Goal: Check status: Check status

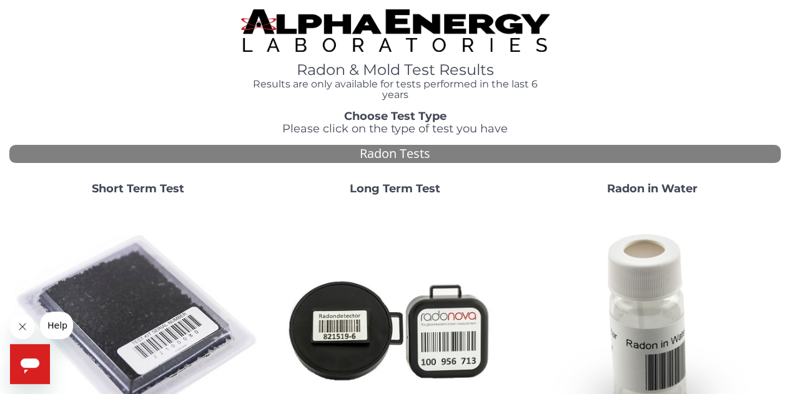
click at [142, 188] on strong "Short Term Test" at bounding box center [138, 189] width 92 height 14
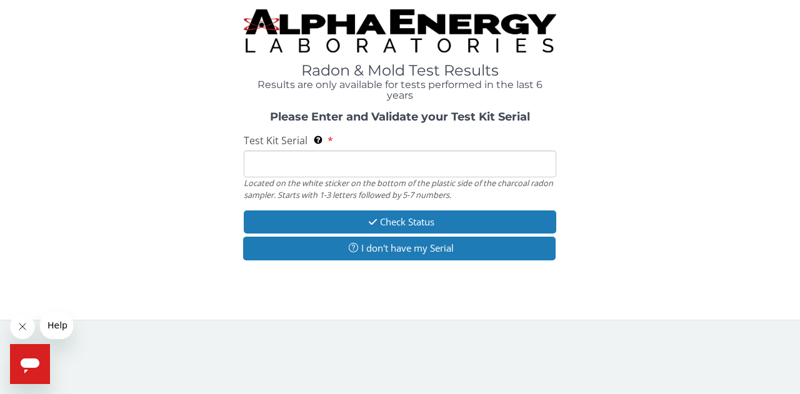
click at [335, 164] on input "Test Kit Serial Located on the white sticker on the bottom of the plastic side …" at bounding box center [400, 164] width 312 height 27
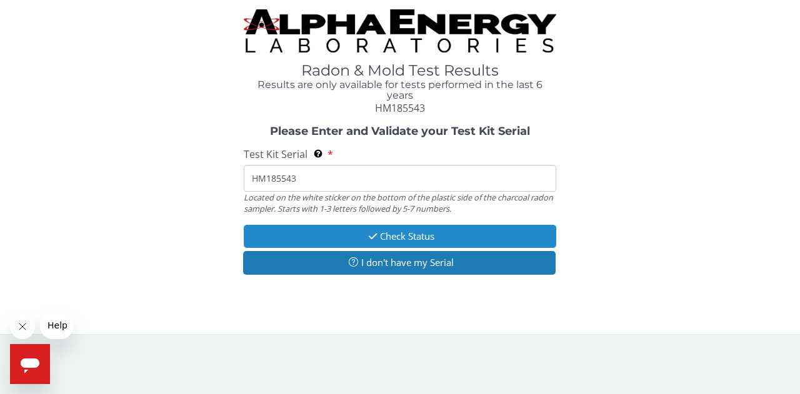
type input "HM185543"
click at [413, 239] on button "Check Status" at bounding box center [400, 236] width 312 height 23
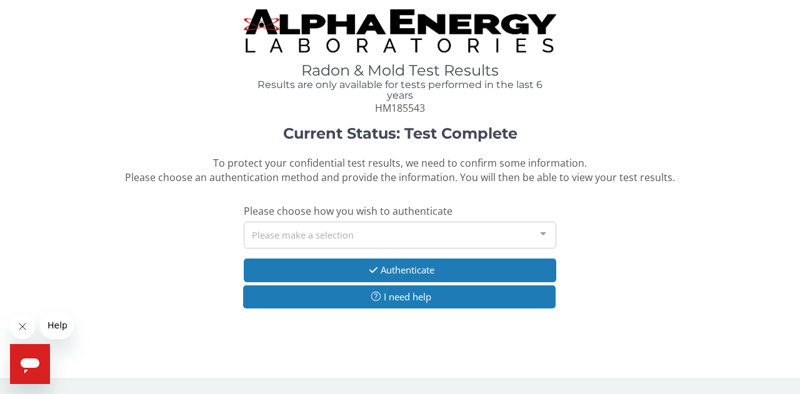
click at [546, 236] on div at bounding box center [542, 234] width 25 height 24
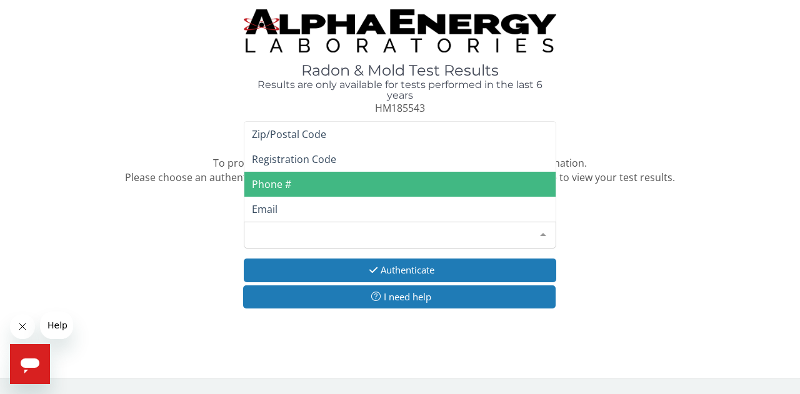
click at [481, 186] on span "Phone #" at bounding box center [399, 184] width 311 height 25
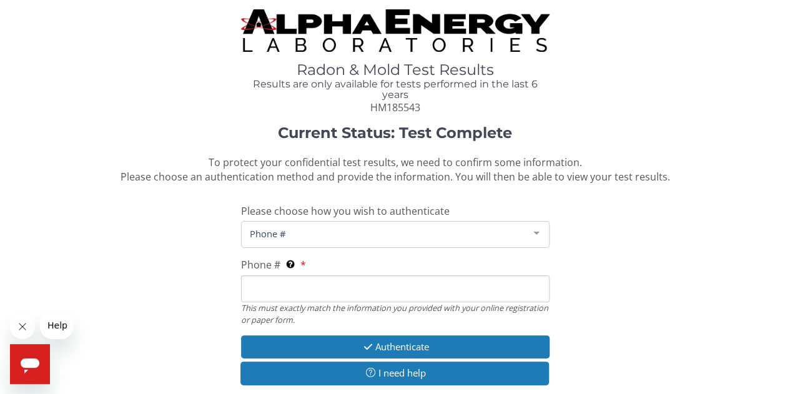
click at [325, 287] on input "Phone # This must exactly match the information you provided with your online r…" at bounding box center [395, 288] width 309 height 27
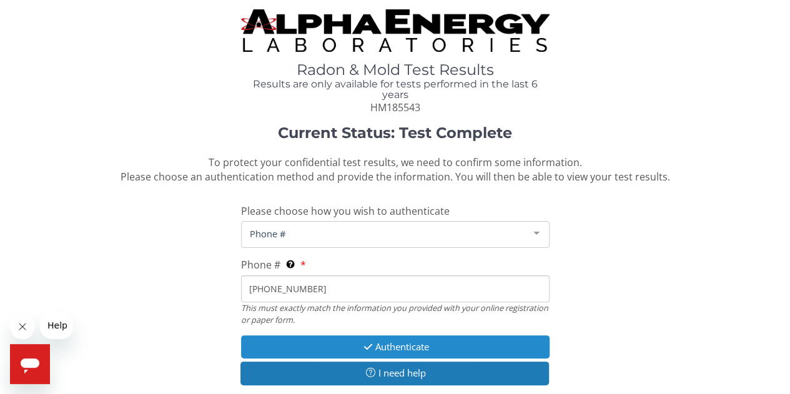
type input "[PHONE_NUMBER]"
click at [423, 344] on button "Authenticate" at bounding box center [395, 346] width 309 height 23
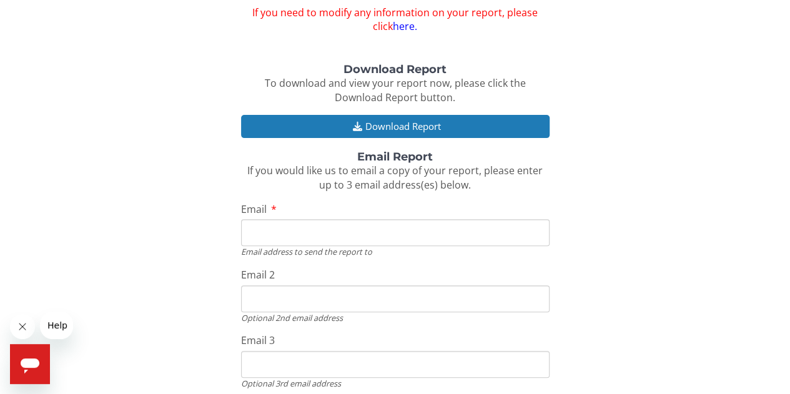
scroll to position [187, 0]
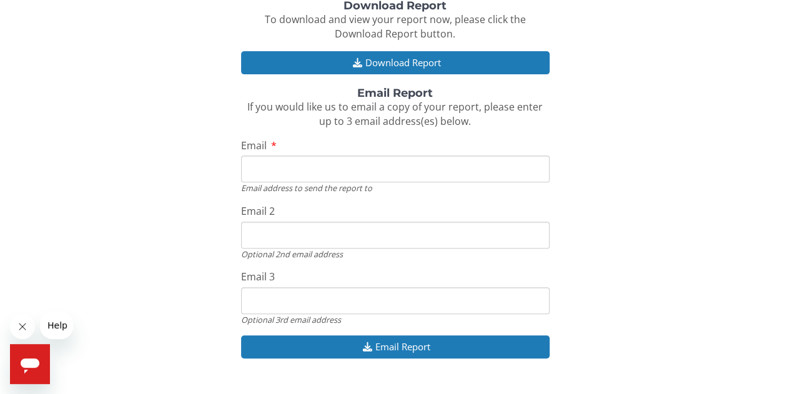
click at [275, 171] on input "Email" at bounding box center [395, 169] width 309 height 27
type input "[PERSON_NAME][EMAIL_ADDRESS][DOMAIN_NAME]"
click at [342, 235] on input "Email 2" at bounding box center [395, 235] width 309 height 27
type input "[EMAIL_ADDRESS][DOMAIN_NAME]"
drag, startPoint x: 350, startPoint y: 240, endPoint x: 244, endPoint y: 244, distance: 106.3
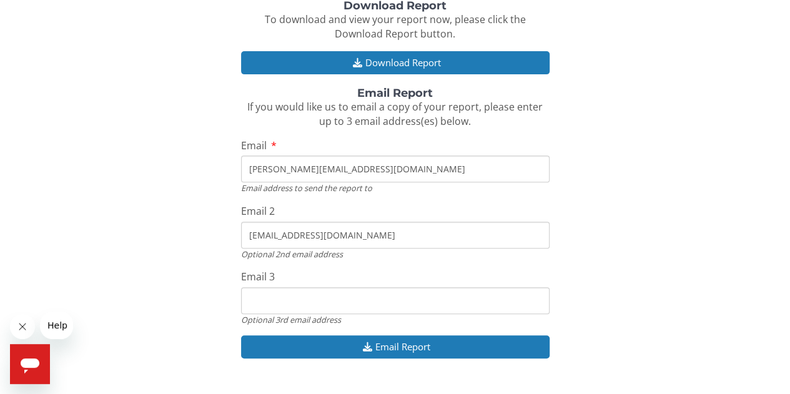
click at [244, 244] on input "[EMAIL_ADDRESS][DOMAIN_NAME]" at bounding box center [395, 235] width 309 height 27
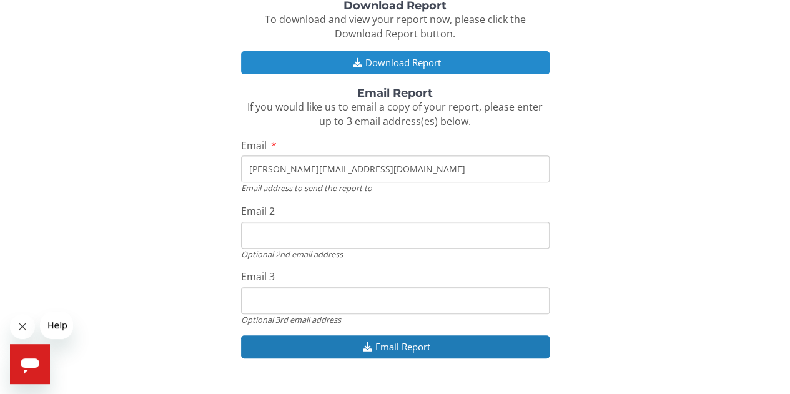
click at [402, 64] on button "Download Report" at bounding box center [395, 62] width 309 height 23
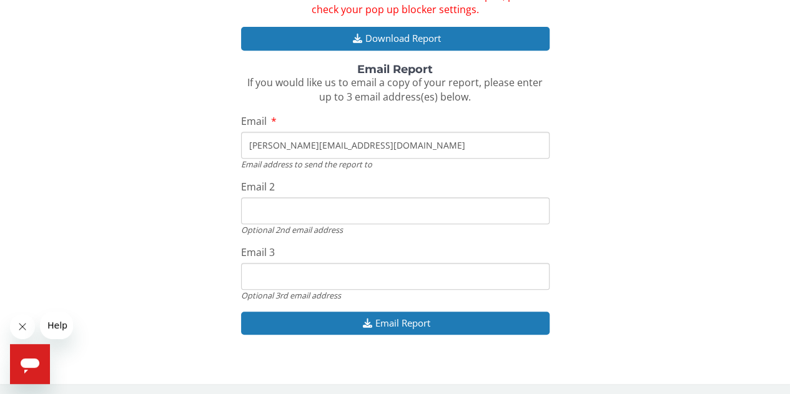
scroll to position [267, 0]
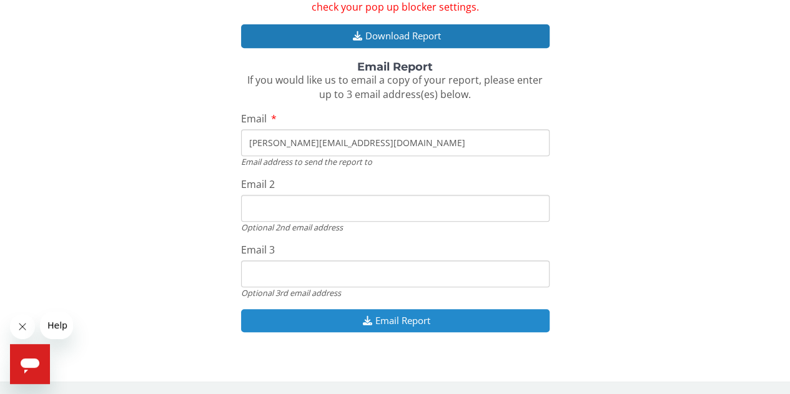
click at [400, 320] on button "Email Report" at bounding box center [395, 320] width 309 height 23
